Goal: Task Accomplishment & Management: Complete application form

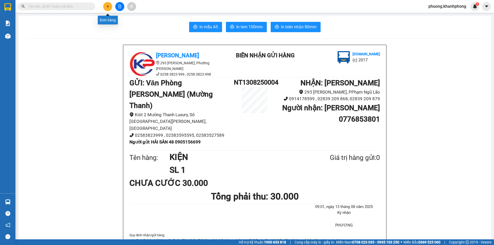
click at [106, 4] on button at bounding box center [107, 6] width 9 height 9
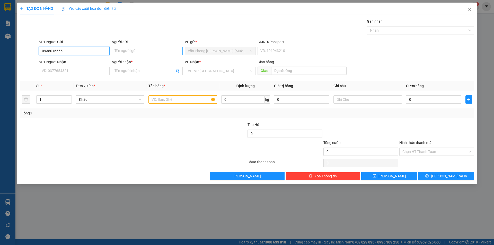
type input "0938016555"
click at [134, 51] on input "Người gửi" at bounding box center [147, 51] width 71 height 8
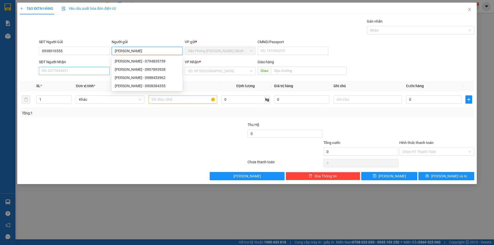
type input "[PERSON_NAME]"
click at [56, 73] on input "SĐT Người Nhận" at bounding box center [74, 71] width 71 height 8
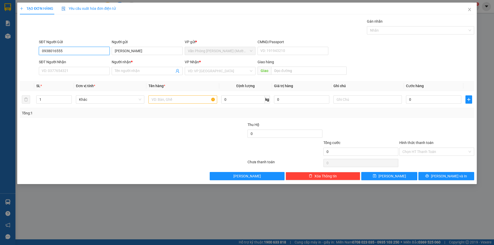
click at [66, 51] on input "0938016555" at bounding box center [74, 51] width 71 height 8
click at [53, 68] on input "SĐT Người Nhận" at bounding box center [74, 71] width 71 height 8
paste input "0938016555"
type input "0938016555"
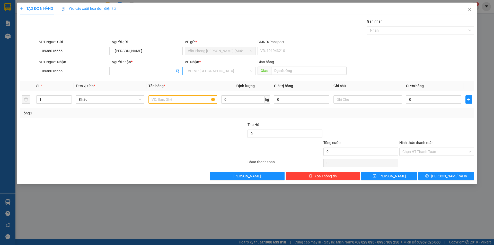
click at [125, 69] on input "Người nhận *" at bounding box center [144, 71] width 59 height 6
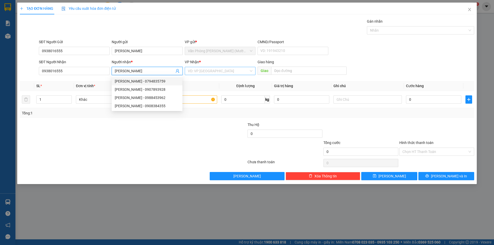
type input "[PERSON_NAME]"
click at [224, 73] on input "search" at bounding box center [218, 71] width 61 height 8
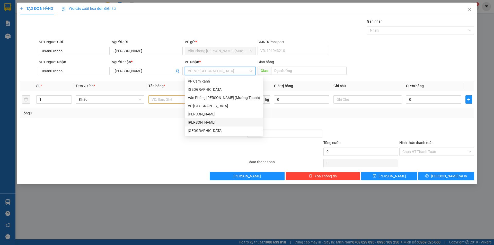
click at [200, 122] on div "[PERSON_NAME]" at bounding box center [224, 123] width 72 height 6
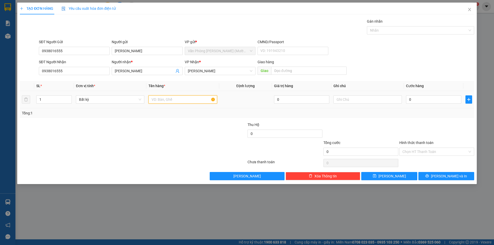
click at [158, 99] on input "text" at bounding box center [182, 99] width 68 height 8
type input "VALY"
click at [415, 99] on input "0" at bounding box center [433, 99] width 55 height 8
type input "01"
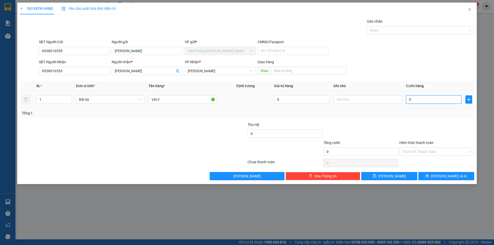
type input "1"
type input "010"
type input "10"
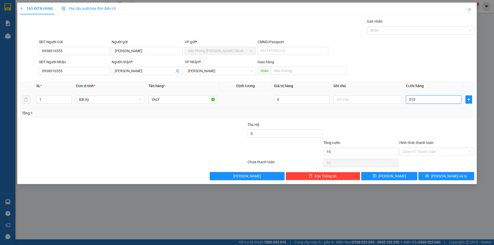
type input "0.100"
type input "100"
type input "100.000"
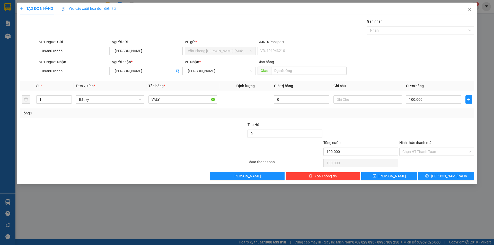
click at [395, 128] on div at bounding box center [361, 131] width 76 height 18
click at [431, 152] on input "Hình thức thanh toán" at bounding box center [434, 152] width 65 height 8
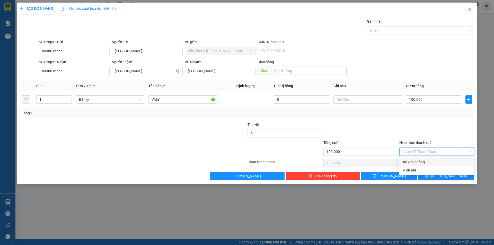
click at [414, 162] on div "Tại văn phòng" at bounding box center [436, 162] width 69 height 6
type input "0"
click at [440, 174] on button "[PERSON_NAME] và In" at bounding box center [446, 176] width 56 height 8
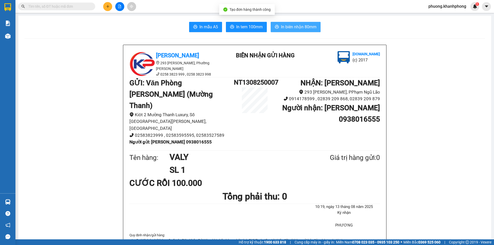
click at [296, 28] on span "In biên nhận 80mm" at bounding box center [298, 27] width 35 height 6
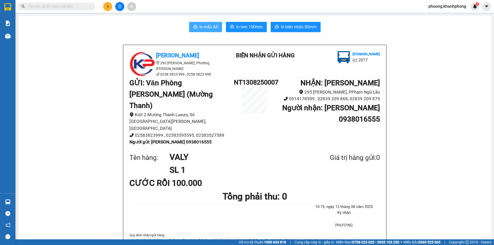
click at [212, 25] on span "In mẫu A5" at bounding box center [208, 27] width 19 height 6
